Goal: Navigation & Orientation: Go to known website

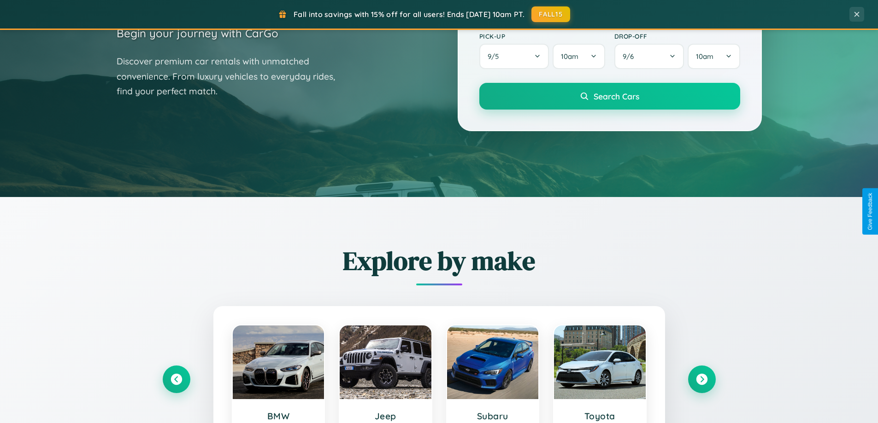
scroll to position [397, 0]
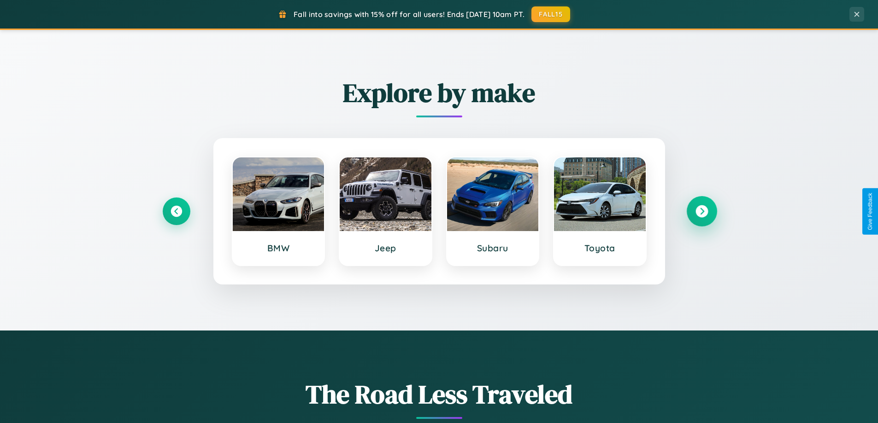
click at [701, 211] on icon at bounding box center [701, 211] width 12 height 12
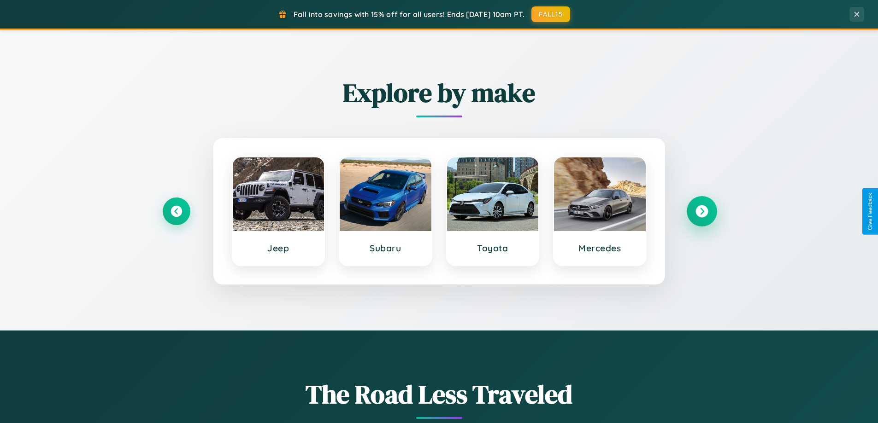
click at [701, 211] on icon at bounding box center [701, 211] width 12 height 12
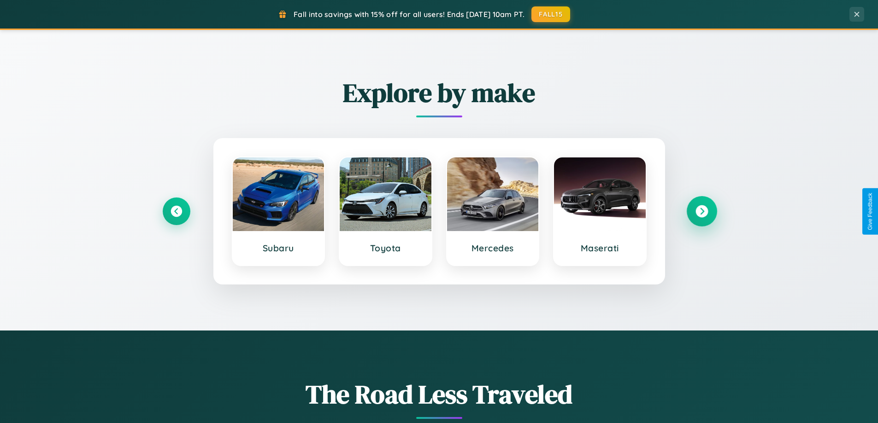
click at [701, 211] on icon at bounding box center [701, 211] width 12 height 12
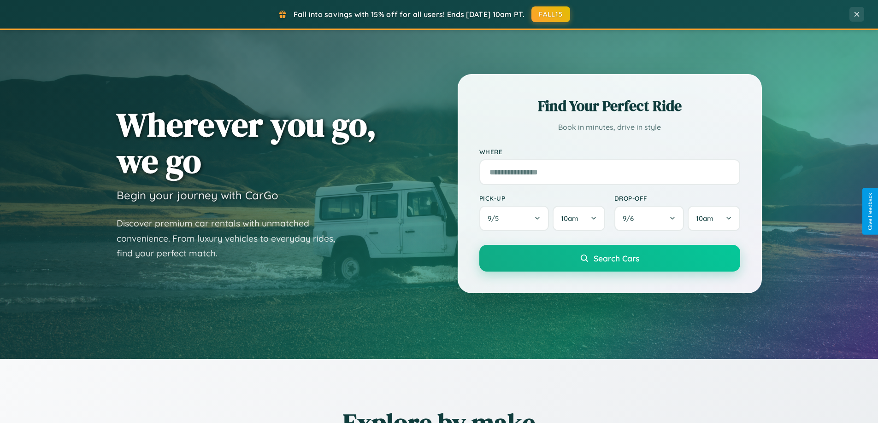
scroll to position [0, 0]
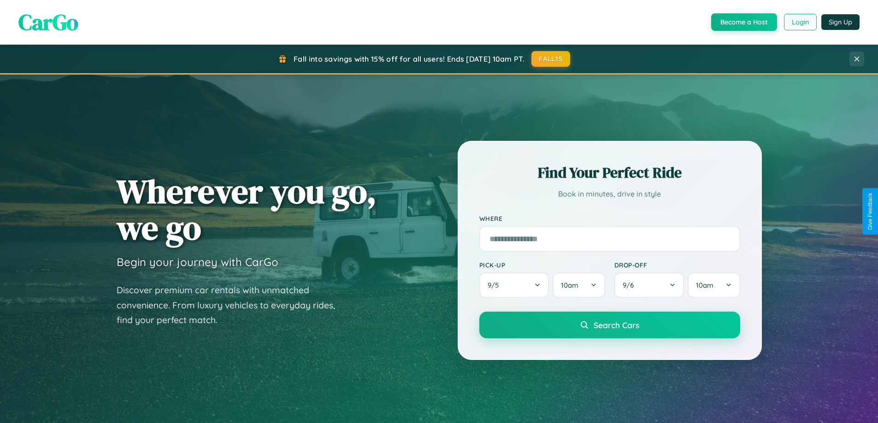
click at [799, 22] on button "Login" at bounding box center [800, 22] width 33 height 17
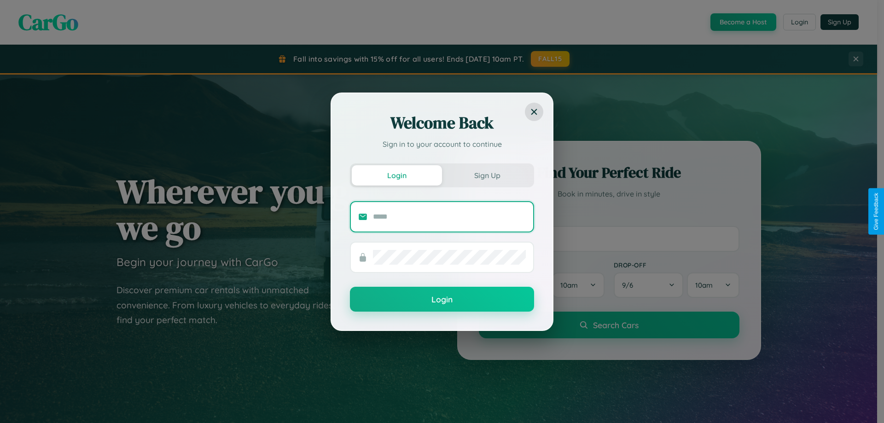
click at [450, 217] on input "text" at bounding box center [449, 217] width 153 height 15
type input "**********"
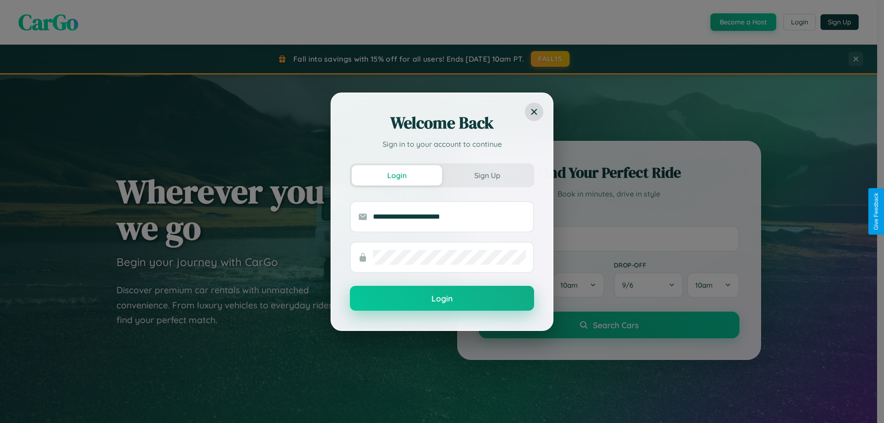
click at [442, 299] on button "Login" at bounding box center [442, 298] width 184 height 25
